Goal: Information Seeking & Learning: Learn about a topic

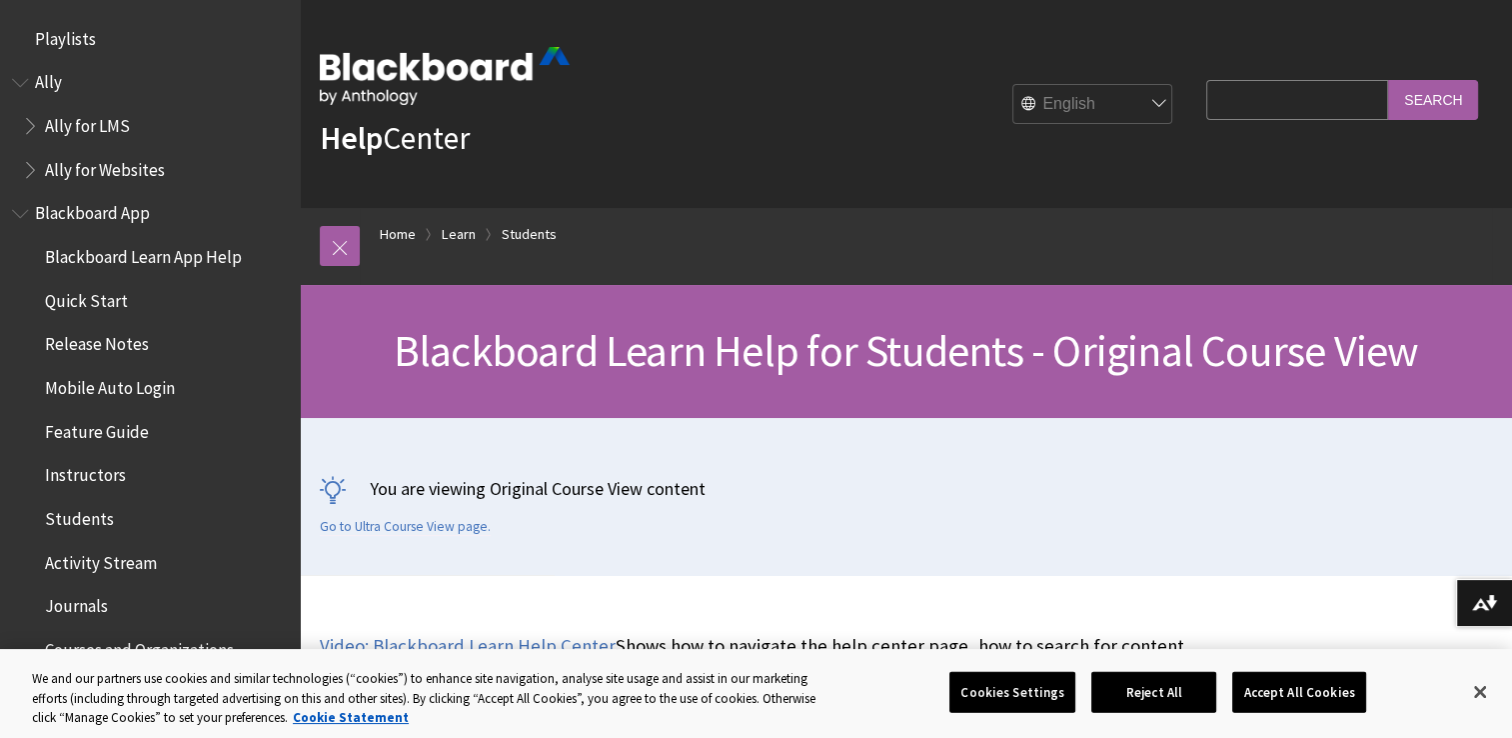
scroll to position [2362, 0]
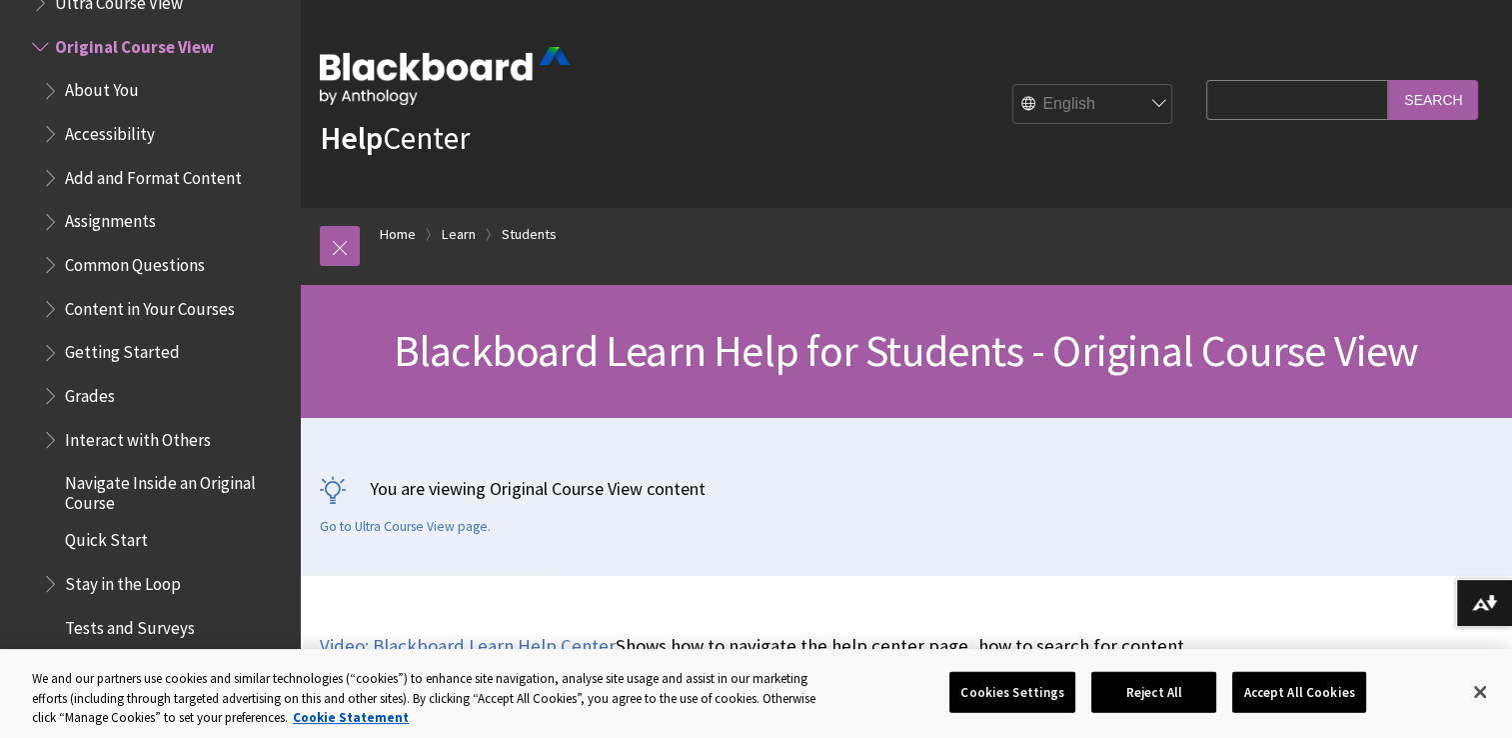
click at [1229, 114] on input "Search Query" at bounding box center [1297, 99] width 182 height 39
type input "extention"
click at [1415, 93] on input "Search" at bounding box center [1433, 99] width 90 height 39
click at [1469, 702] on button "Close" at bounding box center [1480, 692] width 44 height 44
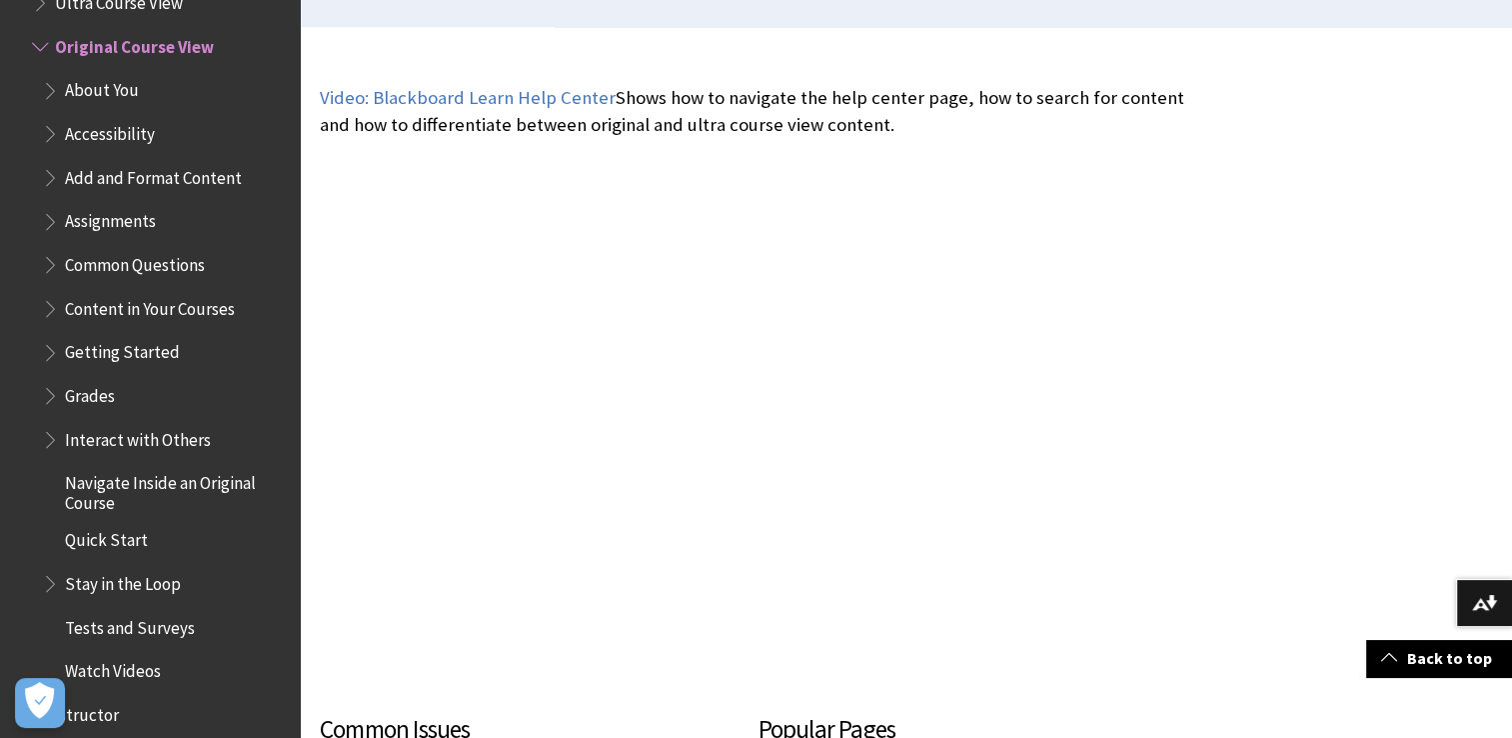
scroll to position [548, 0]
click at [122, 226] on span "Assignments" at bounding box center [110, 218] width 91 height 27
click at [122, 226] on span "Assignments" at bounding box center [115, 218] width 101 height 27
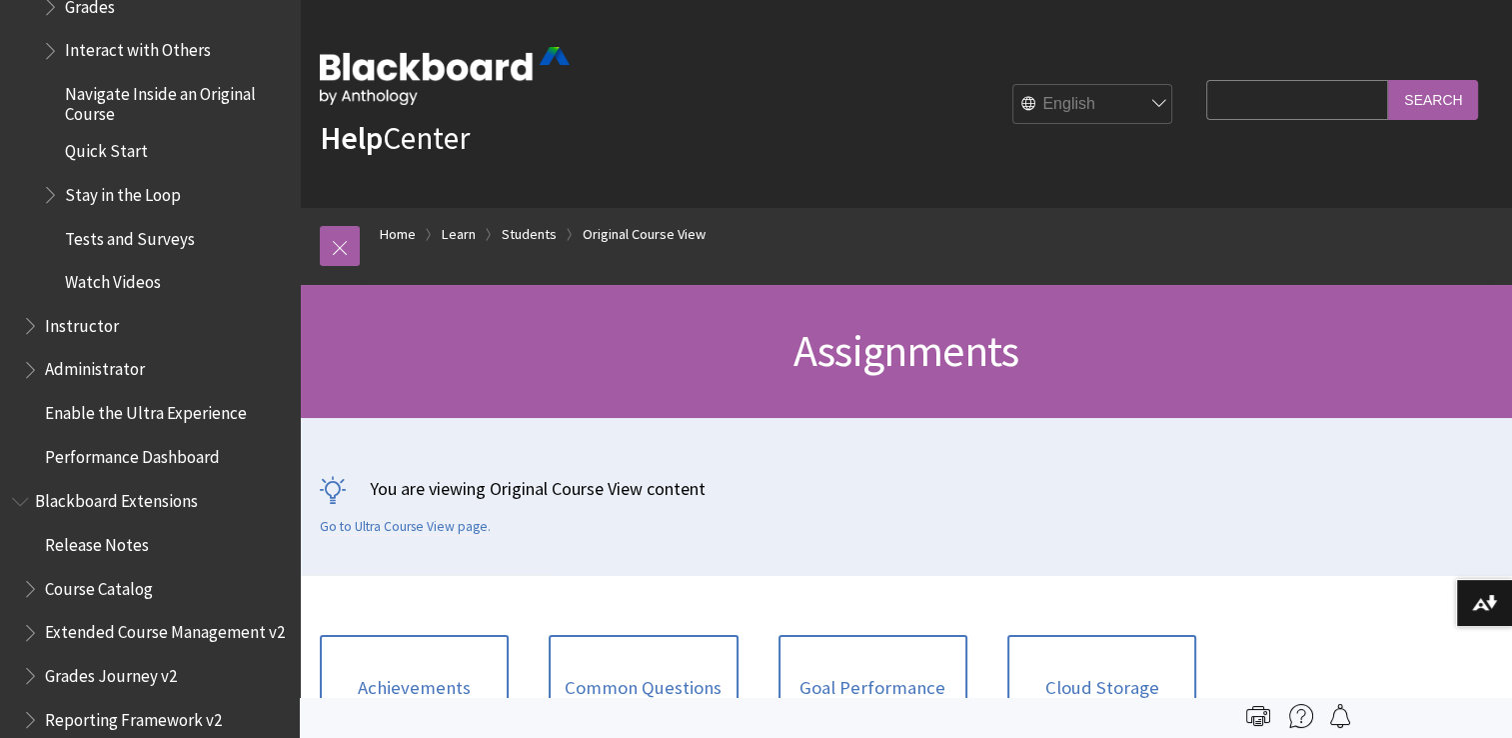
scroll to position [3270, 0]
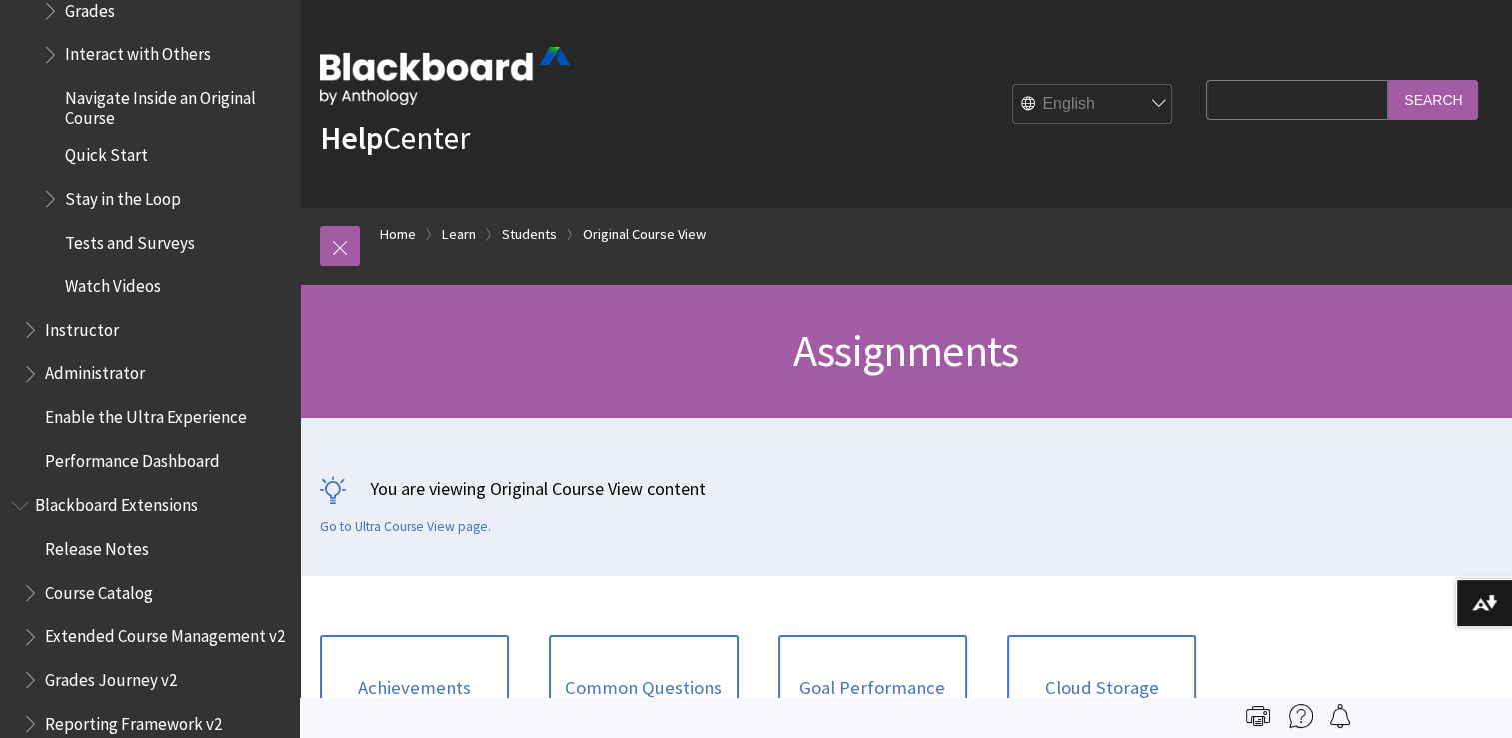
click at [172, 515] on span "Blackboard Extensions" at bounding box center [116, 501] width 163 height 27
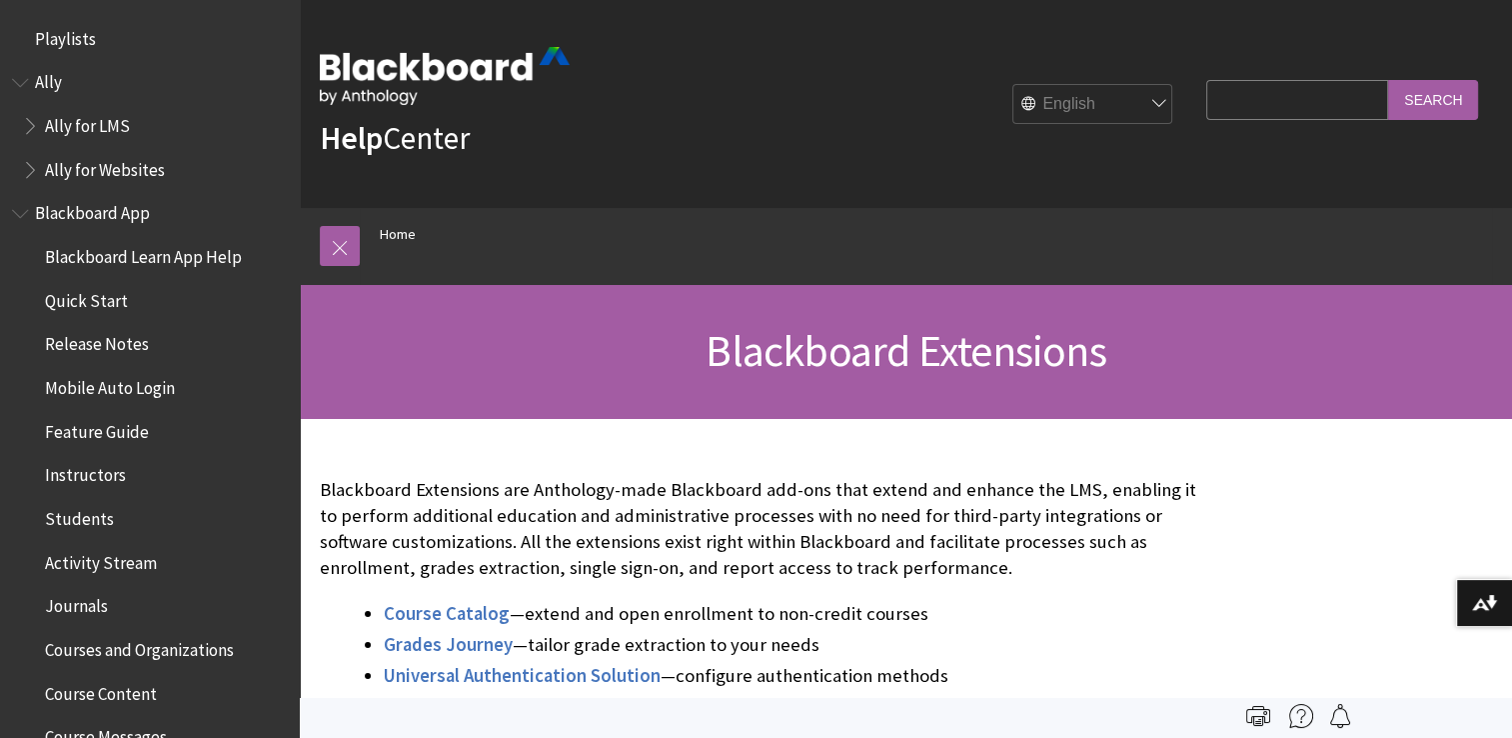
scroll to position [2042, 0]
